Goal: Book appointment/travel/reservation

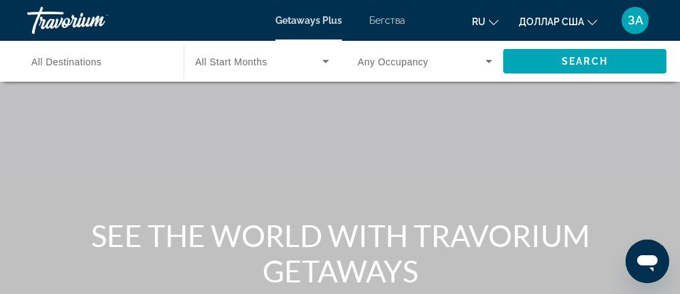
click at [390, 24] on font "Бегства" at bounding box center [387, 20] width 36 height 11
click at [67, 63] on span "All Destinations" at bounding box center [66, 61] width 71 height 11
click at [67, 63] on input "Destination All Destinations" at bounding box center [98, 62] width 135 height 16
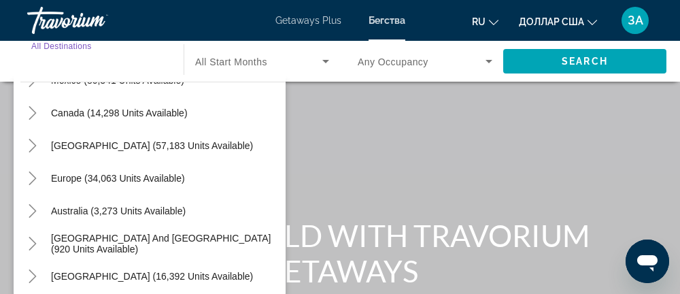
click at [32, 173] on icon "Toggle Europe (34,063 units available)" at bounding box center [33, 178] width 14 height 14
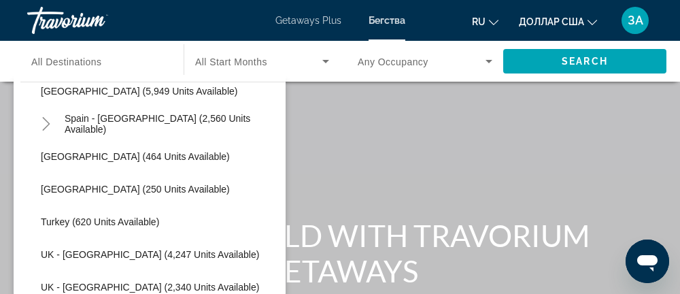
scroll to position [775, 0]
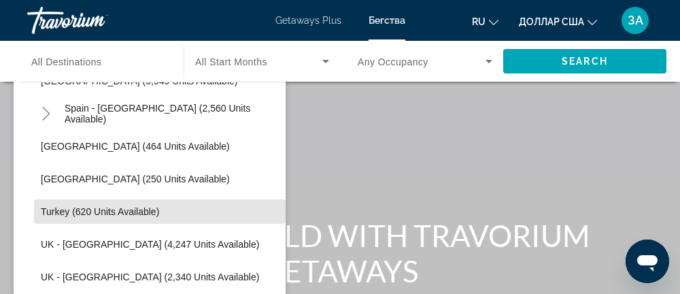
click at [60, 216] on span "Turkey (620 units available)" at bounding box center [100, 211] width 118 height 11
type input "**********"
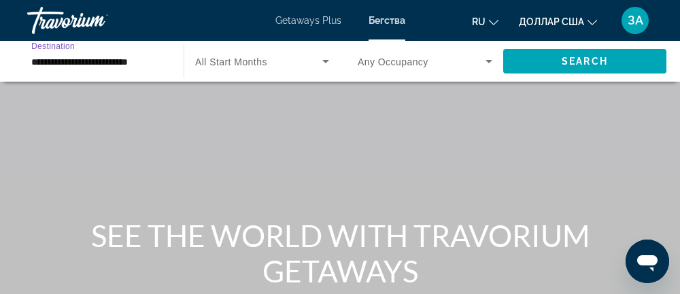
click at [325, 60] on icon "Search widget" at bounding box center [325, 61] width 7 height 3
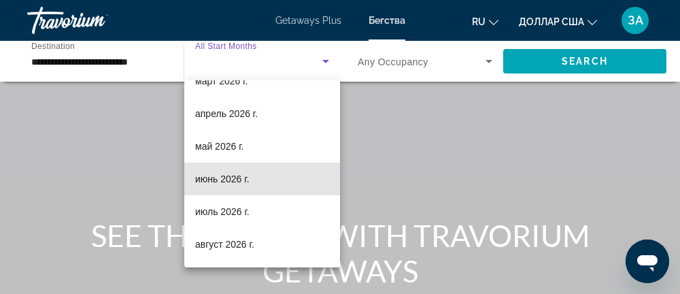
scroll to position [281, 0]
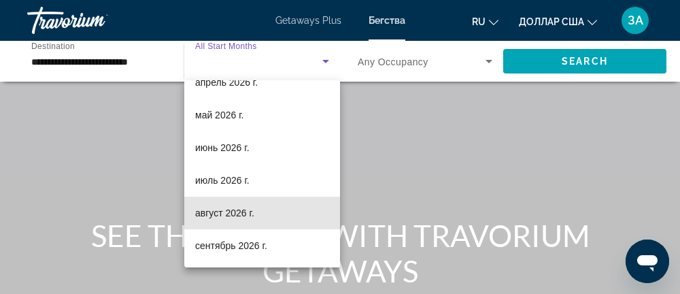
click at [222, 223] on mat-option "август 2026 г." at bounding box center [262, 212] width 156 height 33
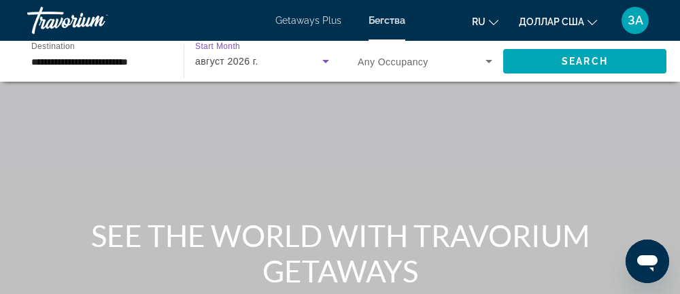
click at [489, 61] on icon "Search widget" at bounding box center [488, 61] width 7 height 3
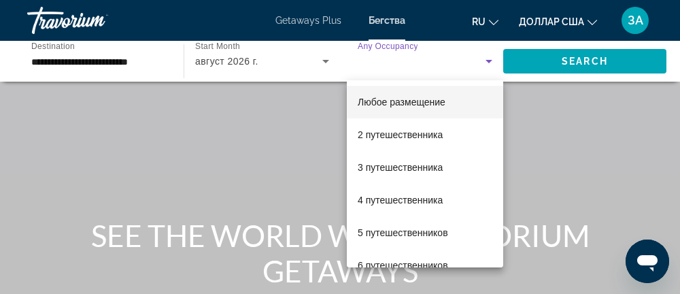
click at [402, 201] on font "4 путешественника" at bounding box center [400, 199] width 85 height 11
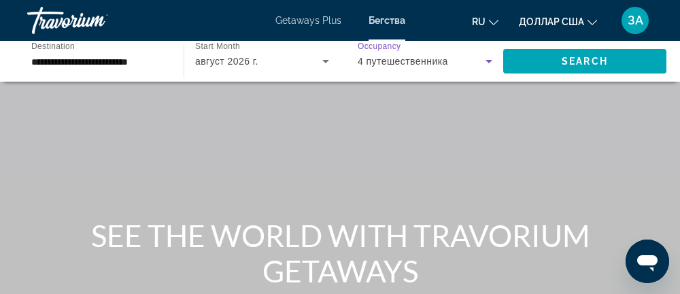
click at [593, 61] on span "Search" at bounding box center [584, 61] width 46 height 11
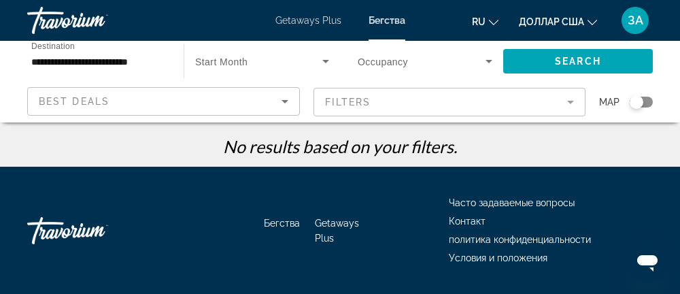
click at [319, 64] on icon "Search widget" at bounding box center [325, 61] width 16 height 16
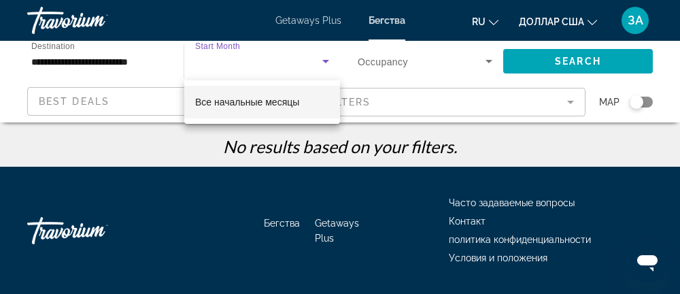
click at [294, 99] on font "Все начальные месяцы" at bounding box center [247, 102] width 104 height 11
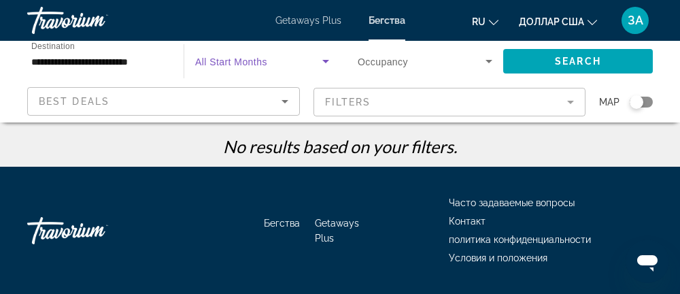
click at [588, 56] on span "Search" at bounding box center [578, 61] width 46 height 11
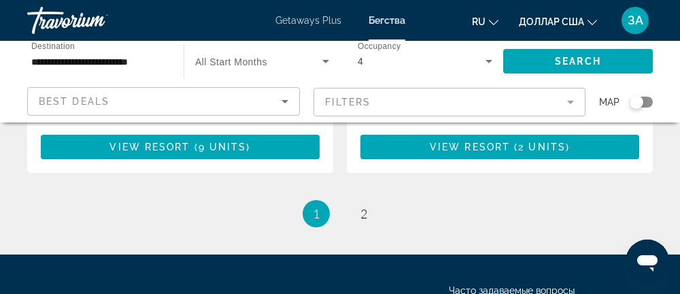
scroll to position [2744, 0]
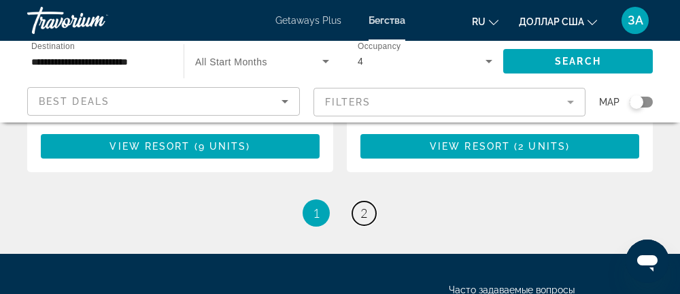
click at [362, 218] on span "2" at bounding box center [363, 212] width 7 height 15
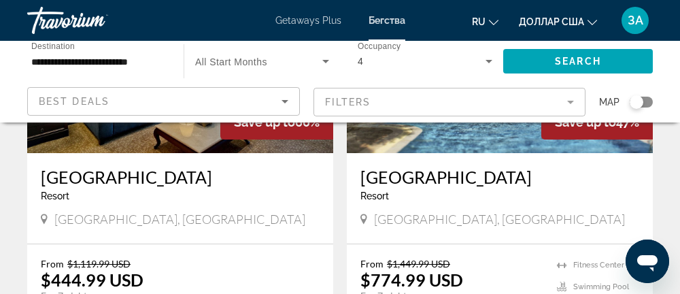
scroll to position [235, 0]
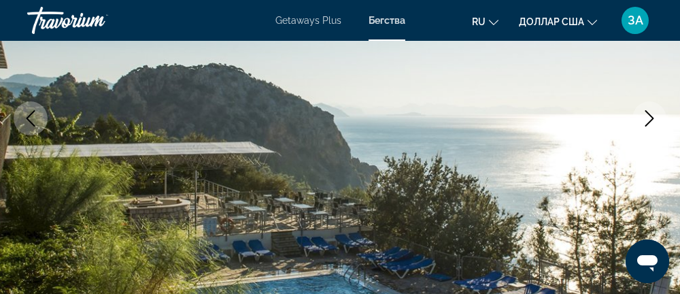
scroll to position [250, 0]
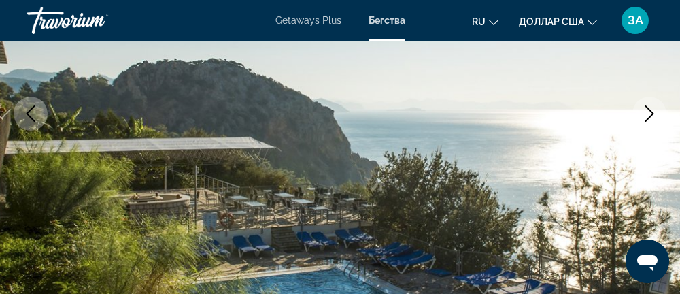
click at [644, 112] on icon "Next image" at bounding box center [649, 113] width 16 height 16
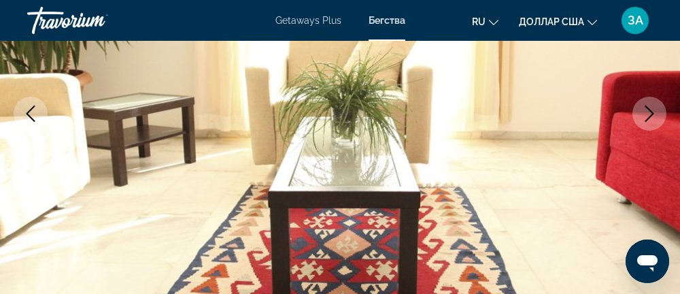
click at [650, 116] on icon "Next image" at bounding box center [649, 113] width 9 height 16
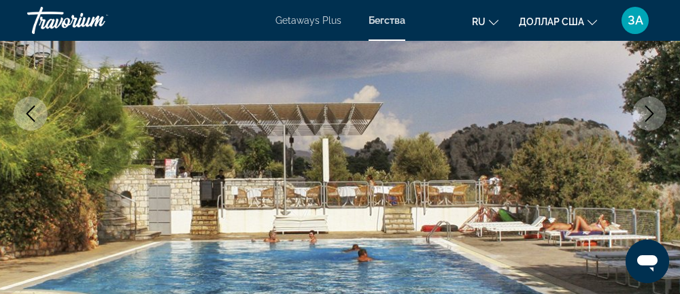
click at [642, 112] on icon "Next image" at bounding box center [649, 113] width 16 height 16
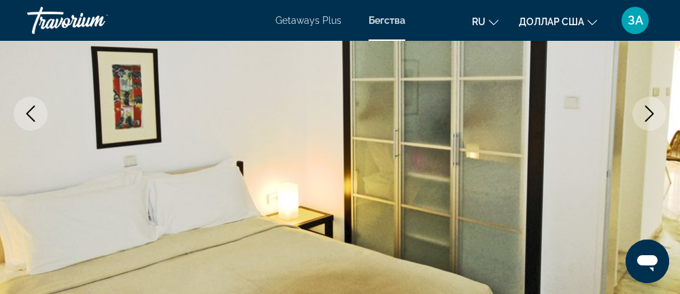
click at [644, 111] on icon "Next image" at bounding box center [649, 113] width 16 height 16
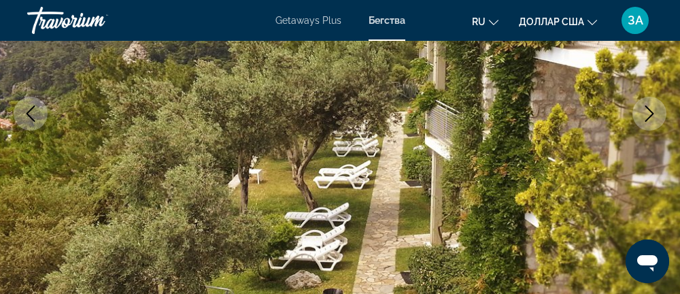
click at [650, 113] on icon "Next image" at bounding box center [649, 113] width 16 height 16
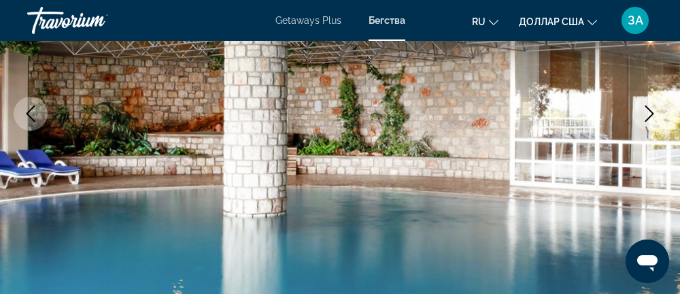
click at [654, 113] on icon "Next image" at bounding box center [649, 113] width 16 height 16
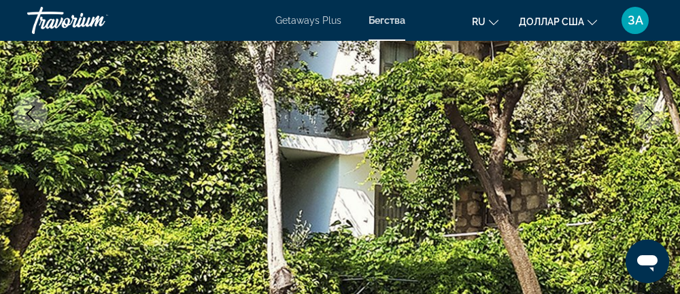
click at [649, 112] on icon "Next image" at bounding box center [649, 113] width 16 height 16
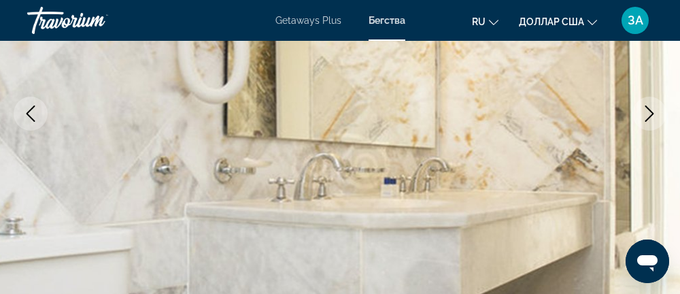
click at [649, 112] on icon "Next image" at bounding box center [649, 113] width 16 height 16
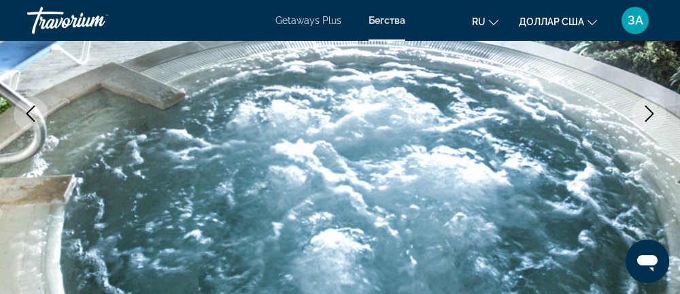
click at [643, 112] on icon "Next image" at bounding box center [649, 113] width 16 height 16
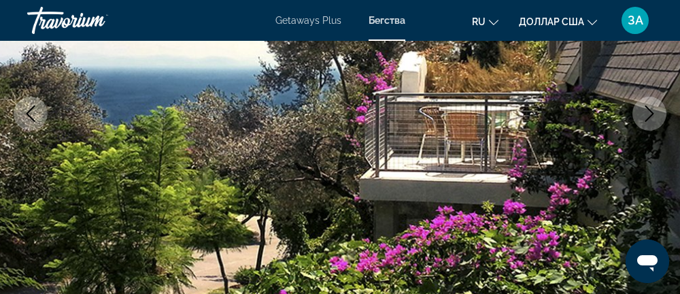
click at [654, 114] on icon "Next image" at bounding box center [649, 113] width 16 height 16
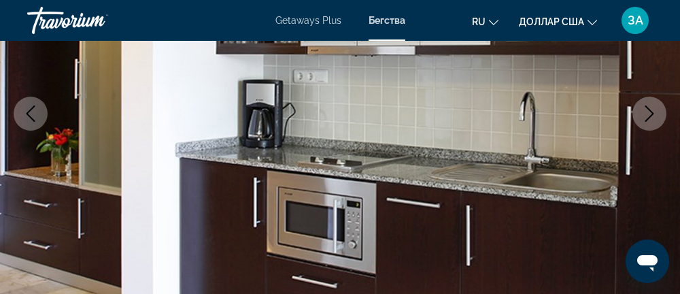
click at [646, 109] on icon "Next image" at bounding box center [649, 113] width 16 height 16
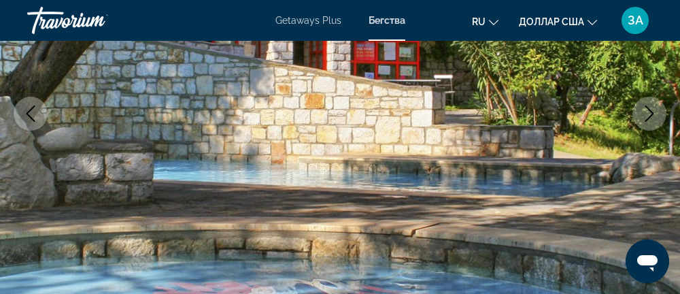
click at [653, 111] on icon "Next image" at bounding box center [649, 113] width 16 height 16
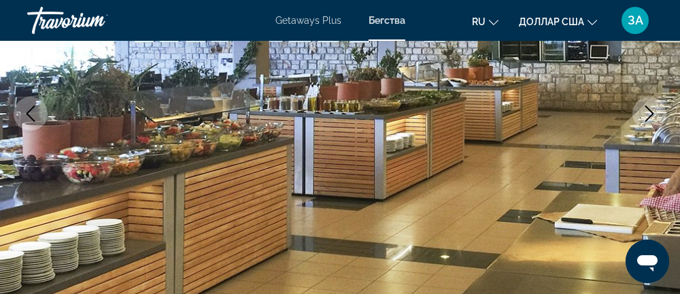
click at [644, 109] on icon "Next image" at bounding box center [649, 113] width 16 height 16
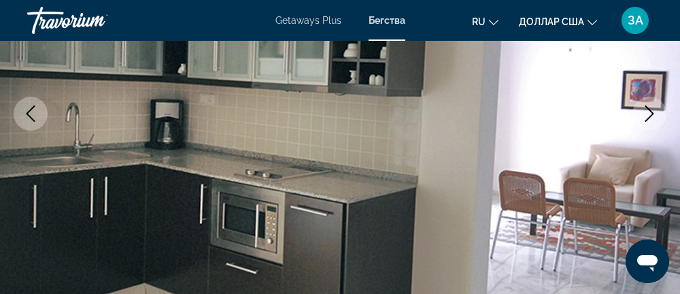
click at [647, 114] on icon "Next image" at bounding box center [649, 113] width 16 height 16
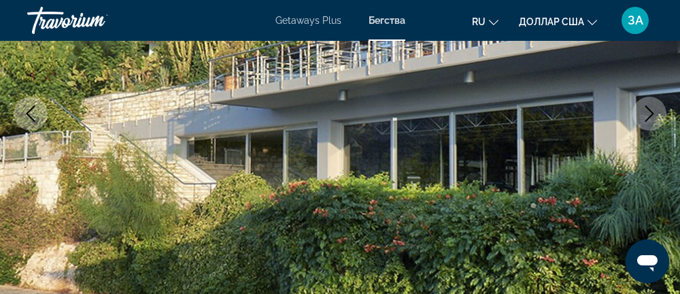
click at [650, 116] on icon "Next image" at bounding box center [649, 113] width 9 height 16
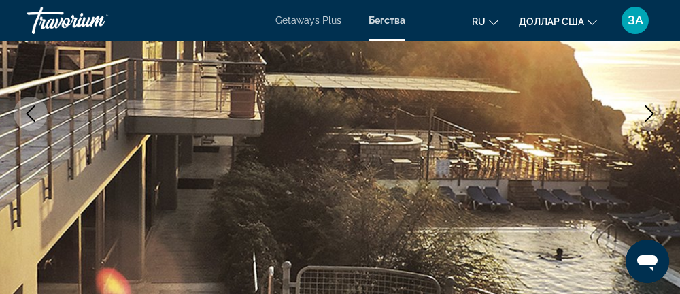
click at [651, 109] on icon "Next image" at bounding box center [649, 113] width 16 height 16
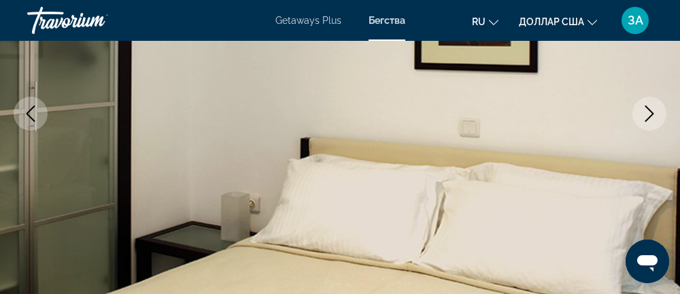
click at [644, 115] on icon "Next image" at bounding box center [649, 113] width 16 height 16
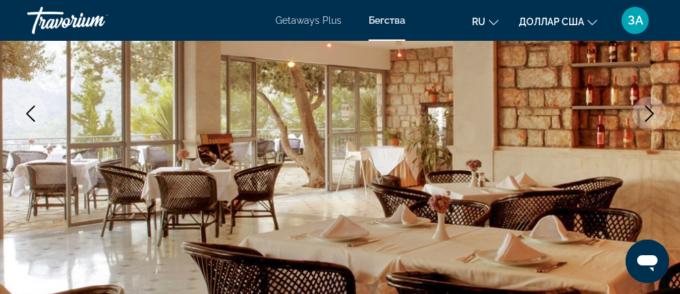
click at [653, 112] on icon "Next image" at bounding box center [649, 113] width 16 height 16
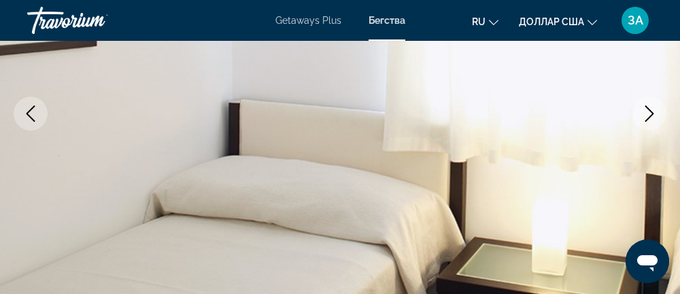
click at [643, 116] on icon "Next image" at bounding box center [649, 113] width 16 height 16
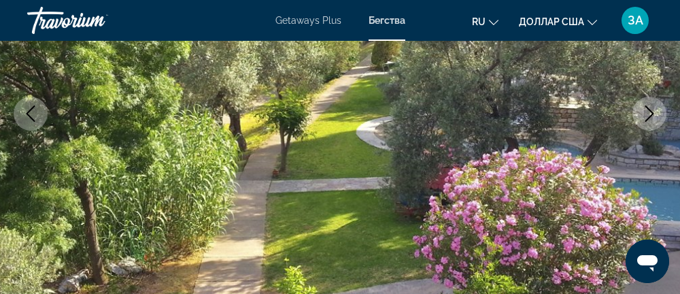
click at [642, 116] on icon "Next image" at bounding box center [649, 113] width 16 height 16
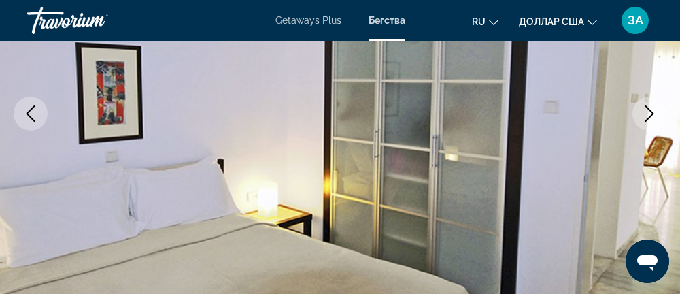
click at [647, 116] on icon "Next image" at bounding box center [649, 113] width 16 height 16
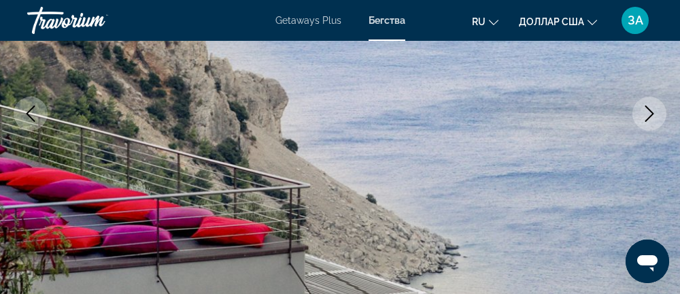
click at [636, 111] on button "Next image" at bounding box center [649, 114] width 34 height 34
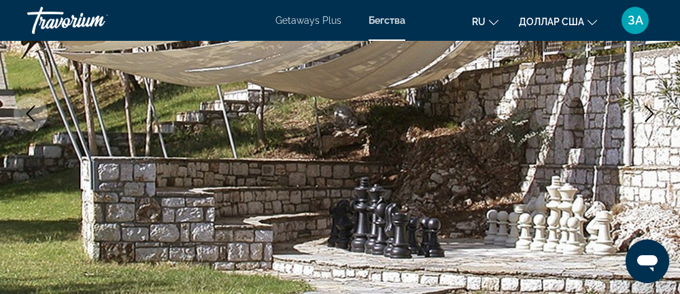
click at [642, 111] on icon "Next image" at bounding box center [649, 113] width 16 height 16
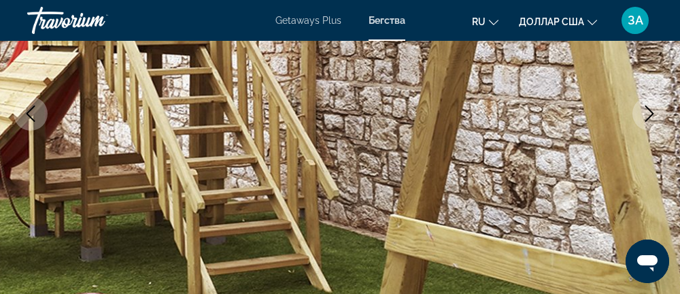
click at [648, 113] on icon "Next image" at bounding box center [649, 113] width 16 height 16
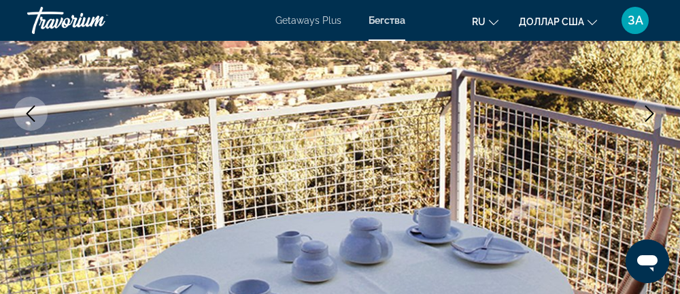
click at [643, 116] on icon "Next image" at bounding box center [649, 113] width 16 height 16
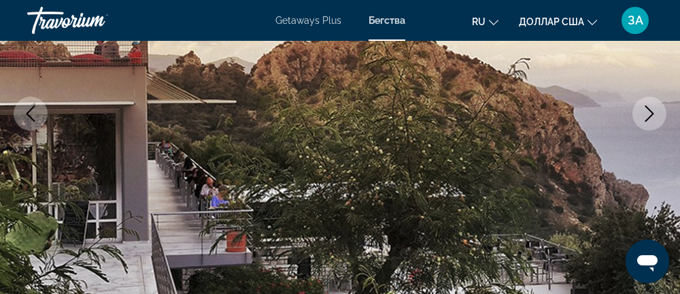
click at [650, 111] on icon "Next image" at bounding box center [649, 113] width 9 height 16
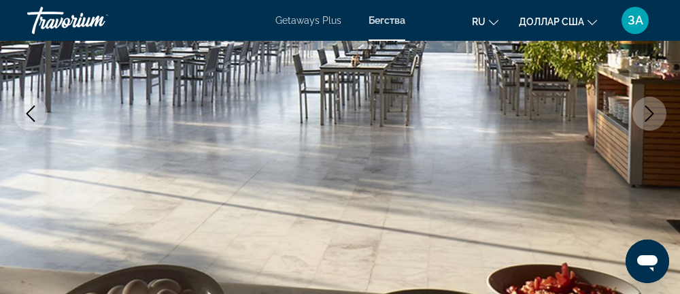
click at [640, 112] on button "Next image" at bounding box center [649, 114] width 34 height 34
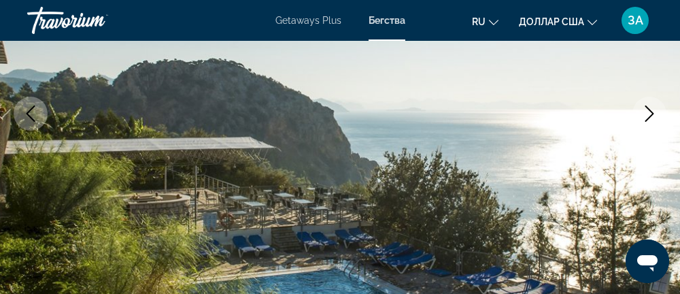
click at [639, 115] on button "Next image" at bounding box center [649, 114] width 34 height 34
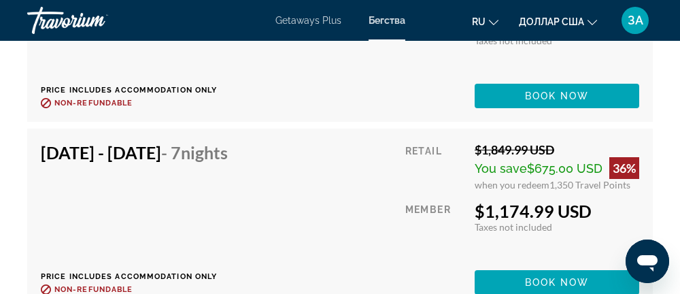
scroll to position [5368, 0]
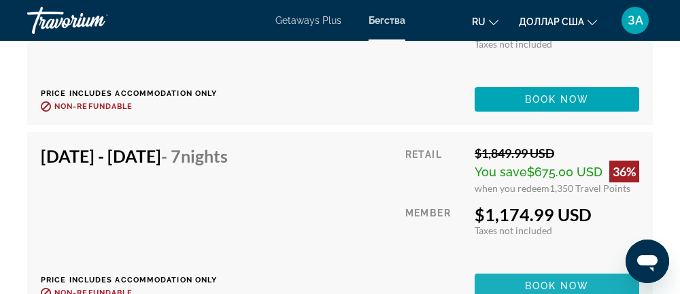
click at [553, 291] on span "Основное содержание" at bounding box center [556, 285] width 164 height 33
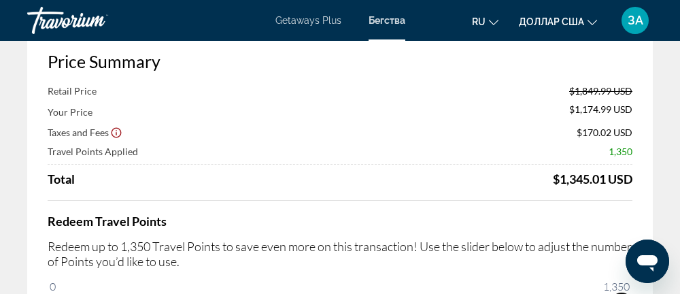
scroll to position [79, 0]
